Goal: Task Accomplishment & Management: Complete application form

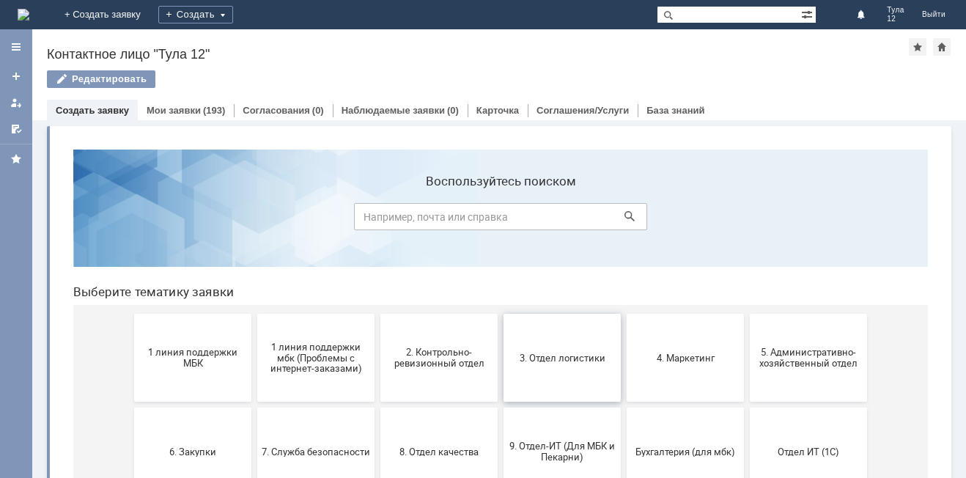
click at [558, 359] on span "3. Отдел логистики" at bounding box center [562, 357] width 108 height 11
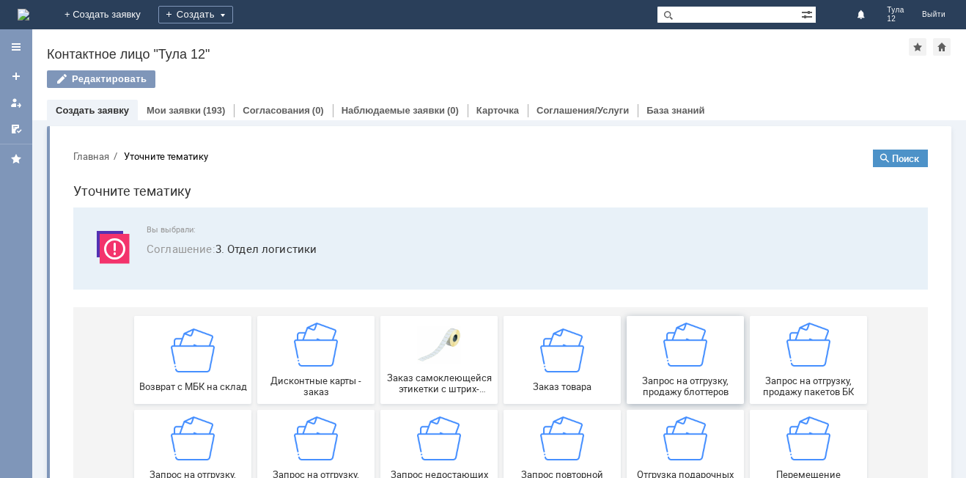
click at [688, 362] on img at bounding box center [685, 345] width 44 height 44
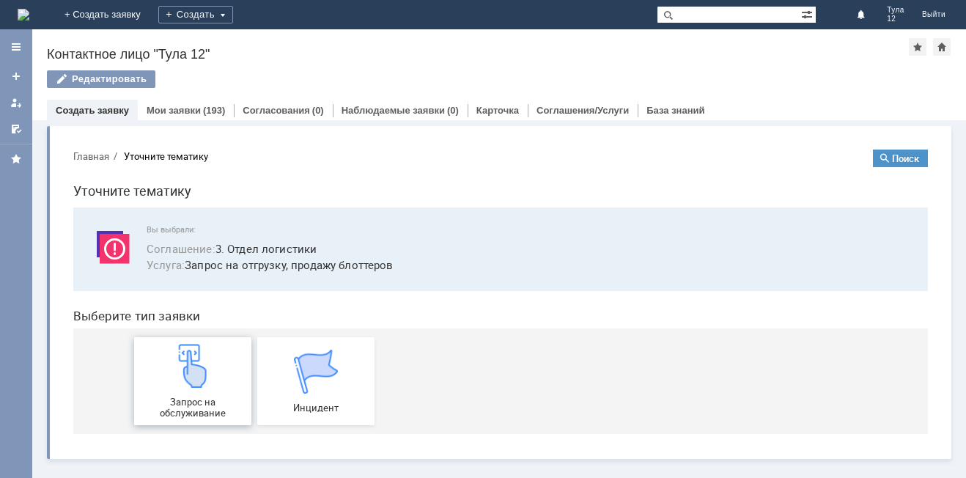
click at [190, 380] on img at bounding box center [193, 366] width 44 height 44
click at [150, 19] on link "+ Создать заявку" at bounding box center [103, 14] width 94 height 29
click at [150, 18] on link "+ Создать заявку" at bounding box center [103, 14] width 94 height 29
click at [150, 13] on link "+ Создать заявку" at bounding box center [103, 14] width 94 height 29
click at [150, 17] on link "+ Создать заявку" at bounding box center [103, 14] width 94 height 29
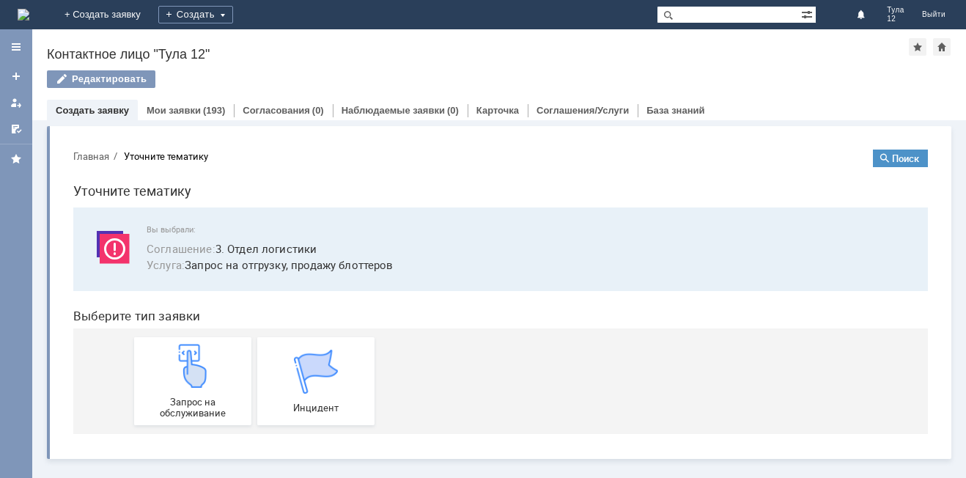
click at [108, 117] on div "Создать заявку" at bounding box center [92, 110] width 91 height 21
click at [108, 112] on link "Создать заявку" at bounding box center [92, 110] width 73 height 11
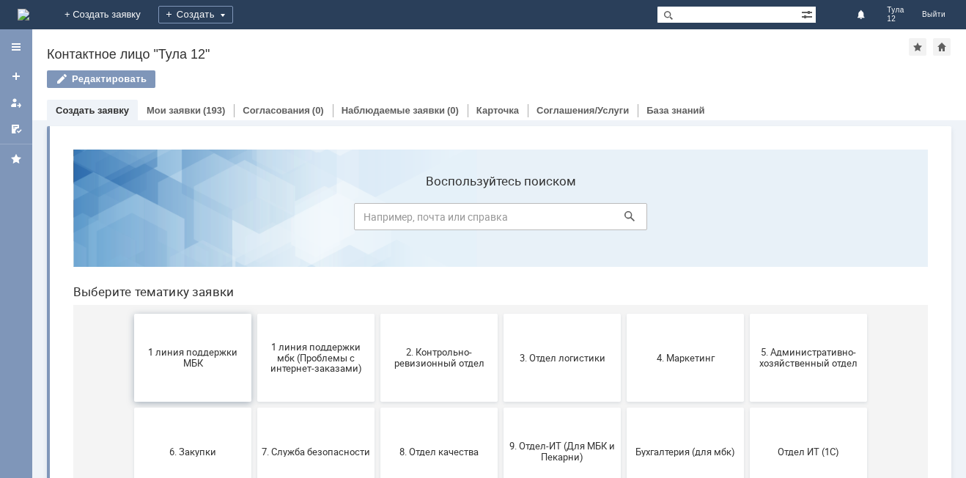
click at [187, 334] on button "1 линия поддержки МБК" at bounding box center [192, 358] width 117 height 88
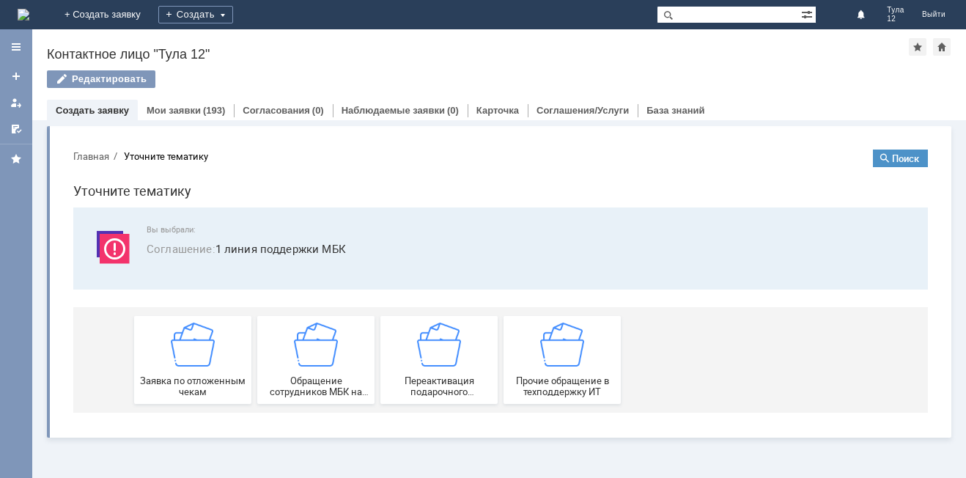
click at [187, 334] on img at bounding box center [193, 345] width 44 height 44
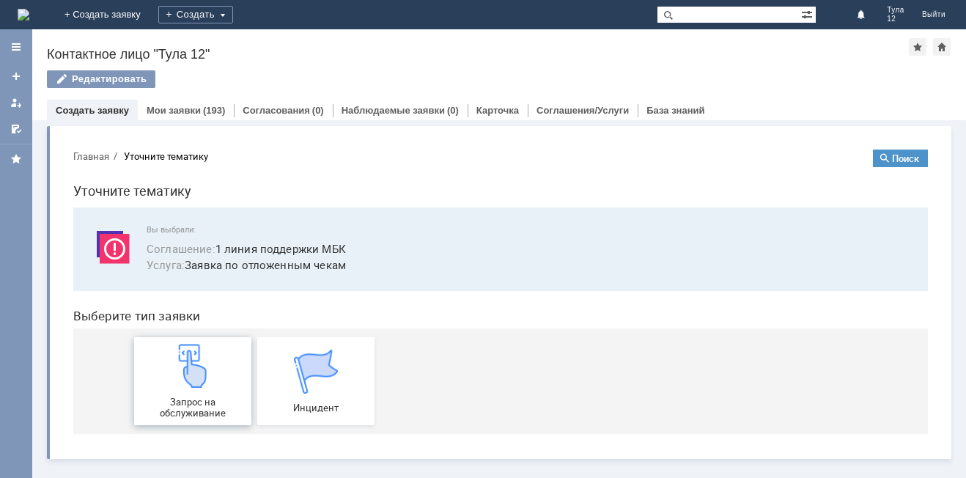
click at [213, 391] on div "Запрос на обслуживание" at bounding box center [193, 381] width 108 height 75
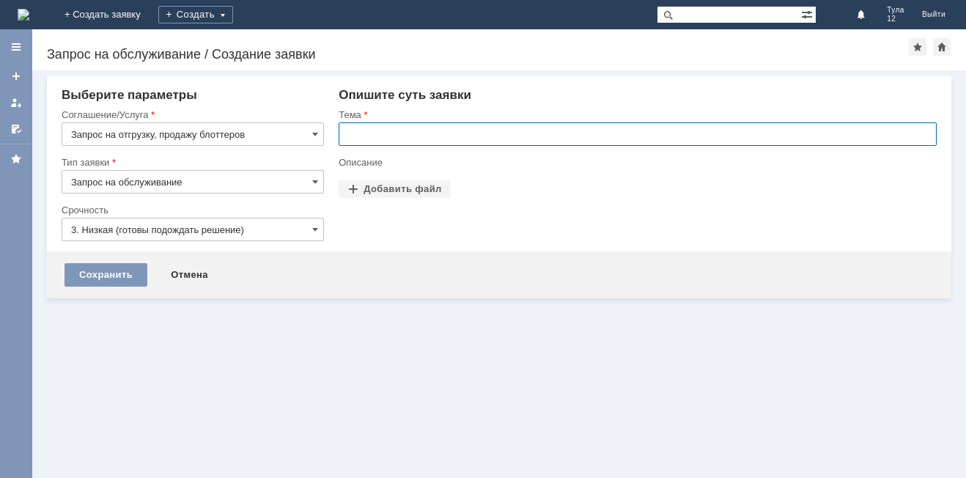
click at [412, 136] on input "text" at bounding box center [638, 133] width 598 height 23
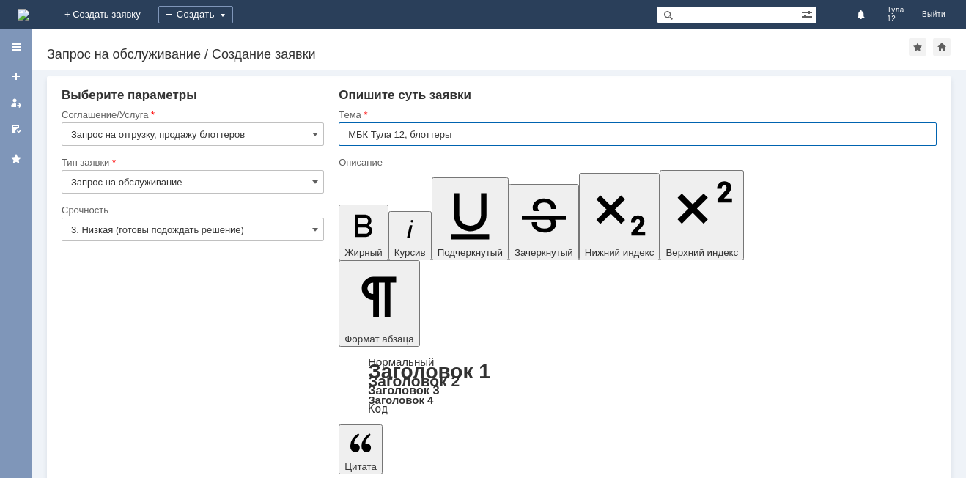
type input "МБК Тула 12, блоттеры"
click at [203, 217] on div "Срочность" at bounding box center [193, 211] width 262 height 14
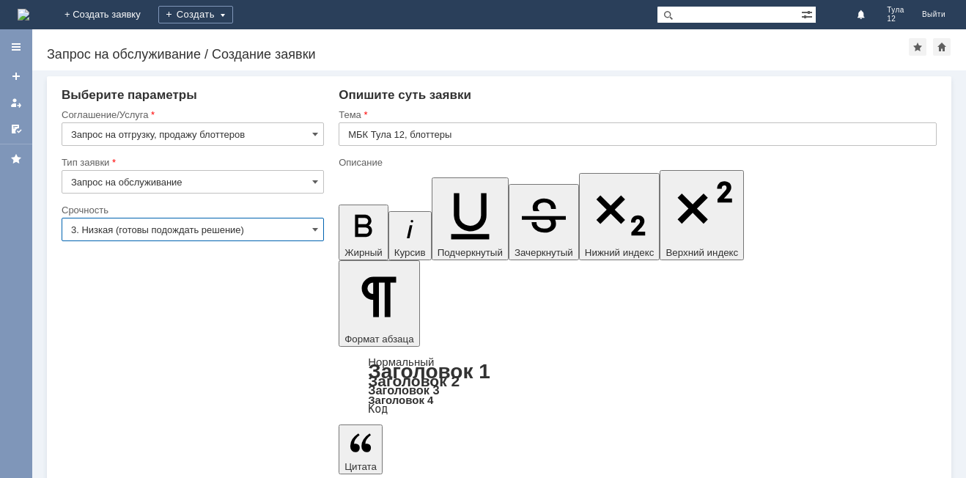
click at [204, 225] on input "3. Низкая (готовы подождать решение)" at bounding box center [193, 229] width 262 height 23
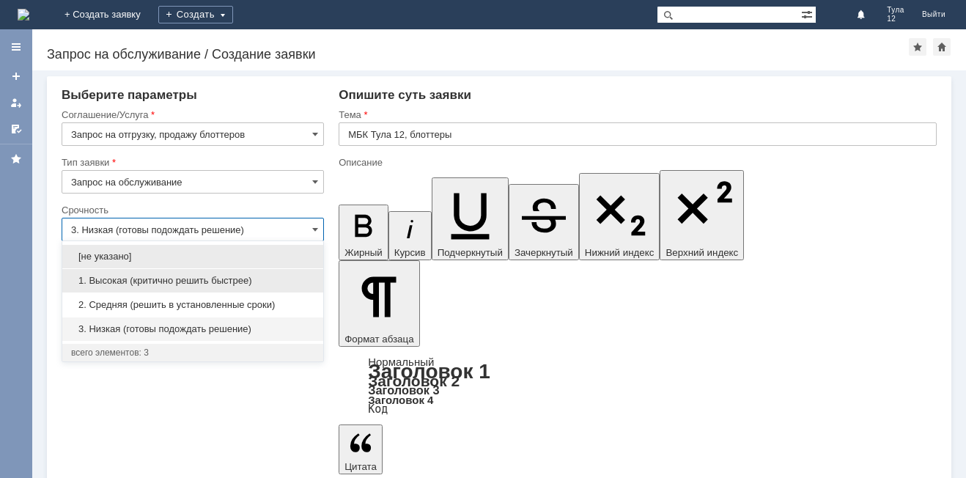
click at [195, 282] on span "1. Высокая (критично решить быстрее)" at bounding box center [192, 281] width 243 height 12
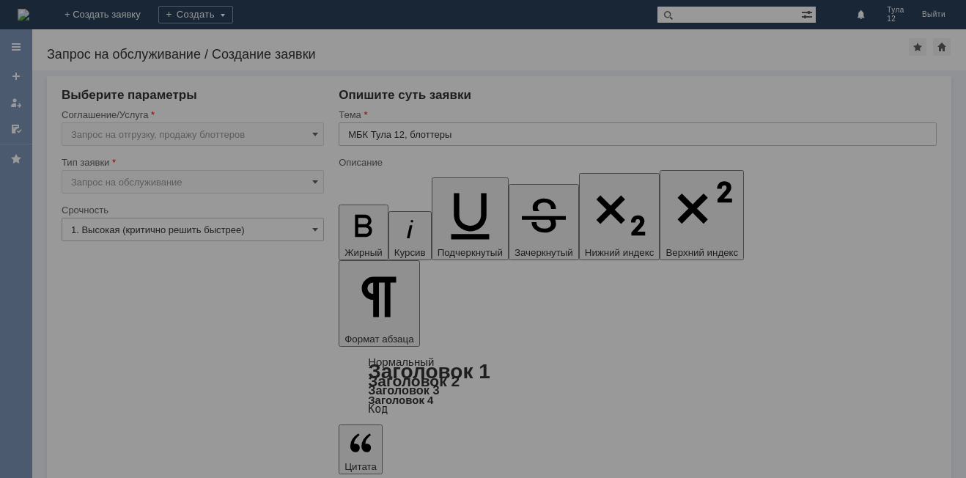
type input "1. Высокая (критично решить быстрее)"
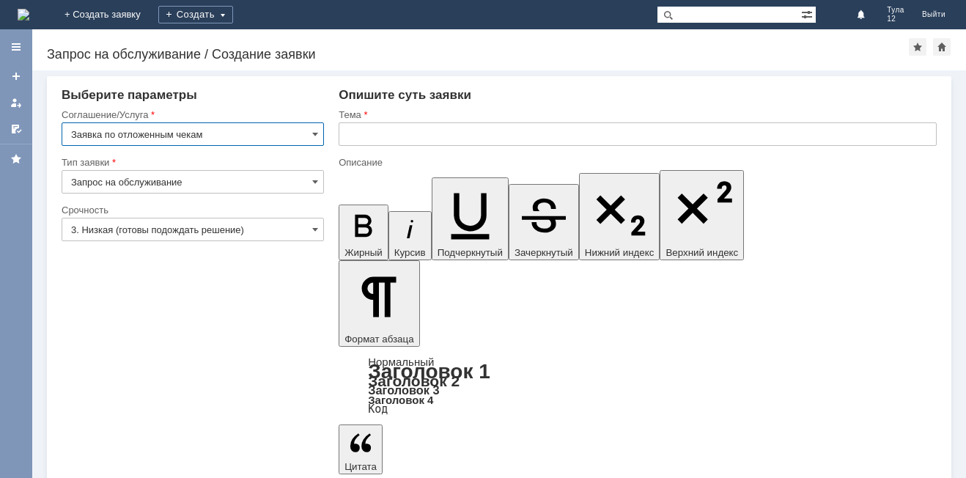
click at [381, 136] on input "text" at bounding box center [638, 133] width 598 height 23
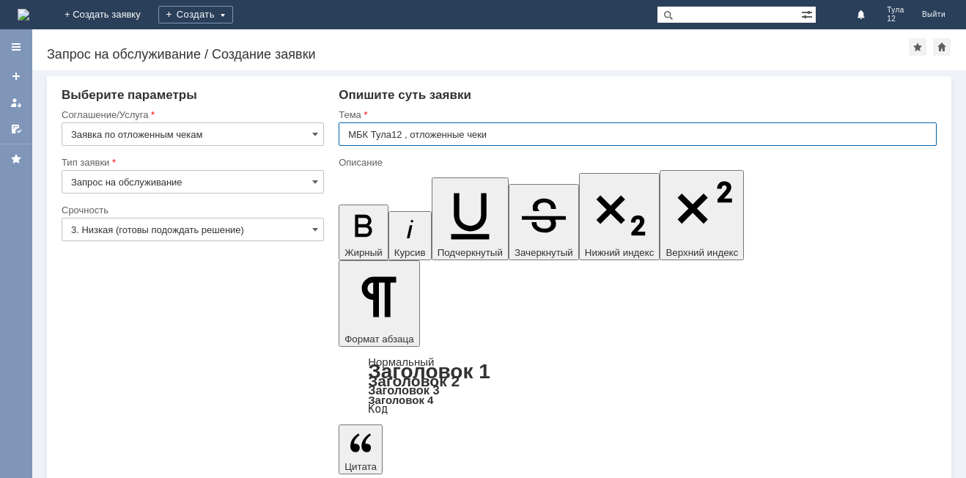
type input "МБК Тула12 , отложенные чеки"
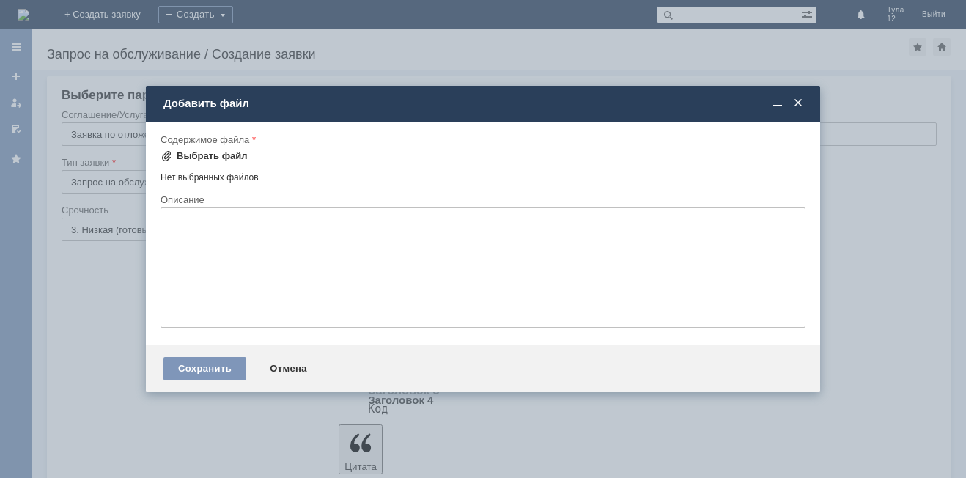
click at [215, 154] on div "Выбрать файл" at bounding box center [212, 156] width 71 height 12
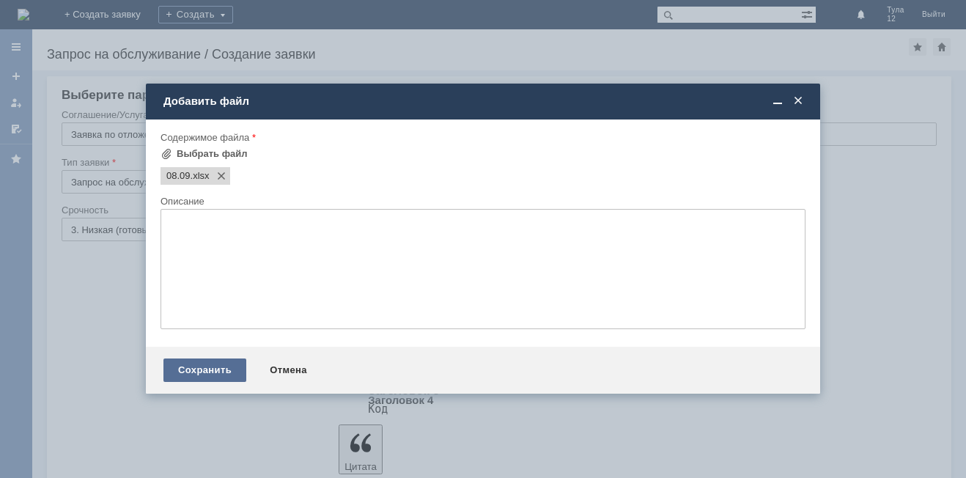
click at [228, 375] on div "Сохранить" at bounding box center [204, 369] width 83 height 23
